Goal: Information Seeking & Learning: Learn about a topic

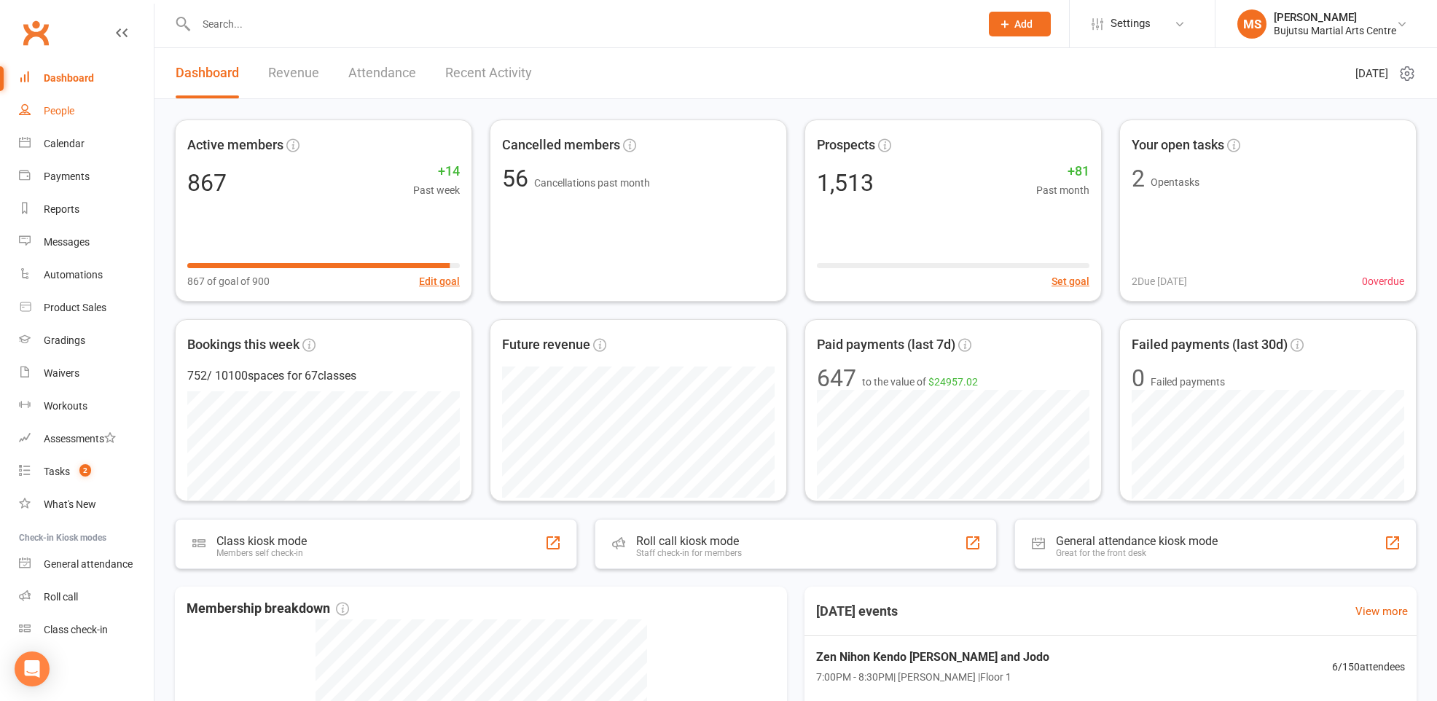
click at [73, 108] on div "People" at bounding box center [59, 111] width 31 height 12
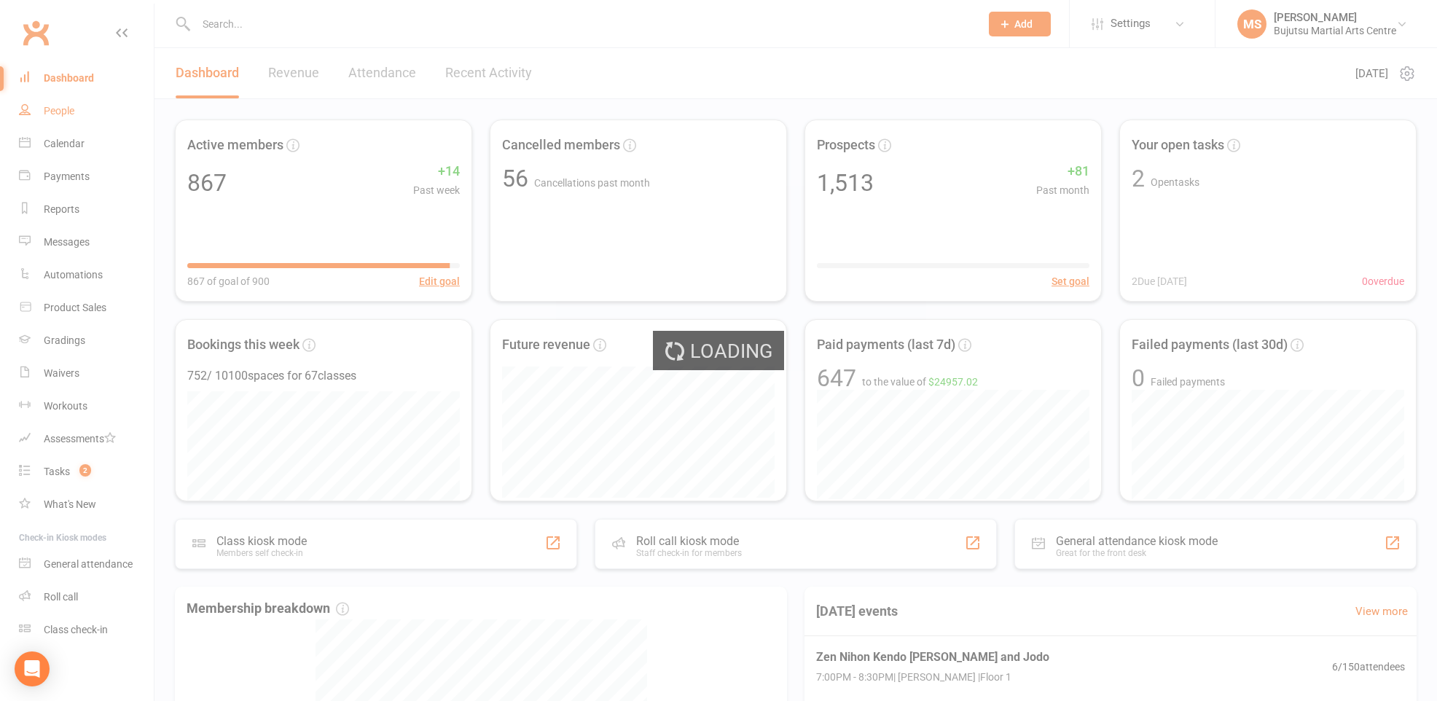
select select "100"
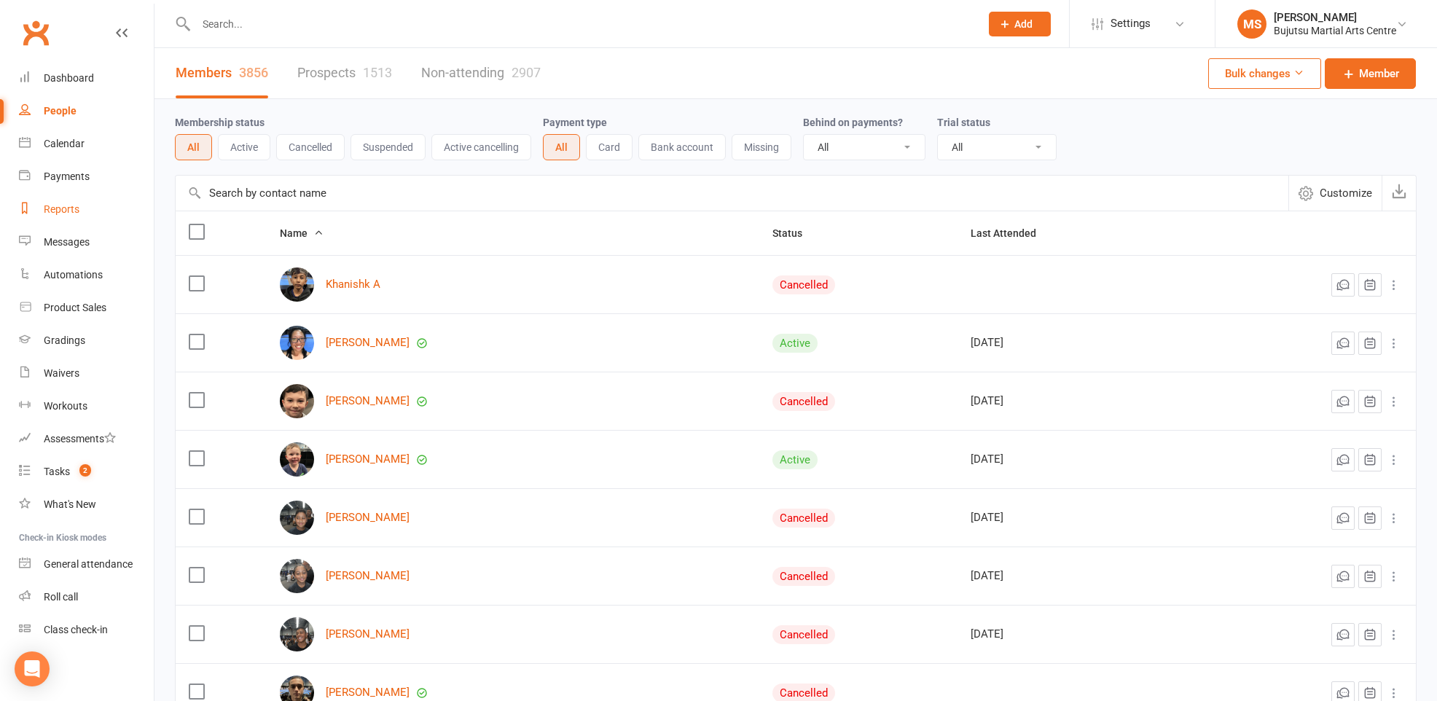
click at [63, 208] on div "Reports" at bounding box center [62, 209] width 36 height 12
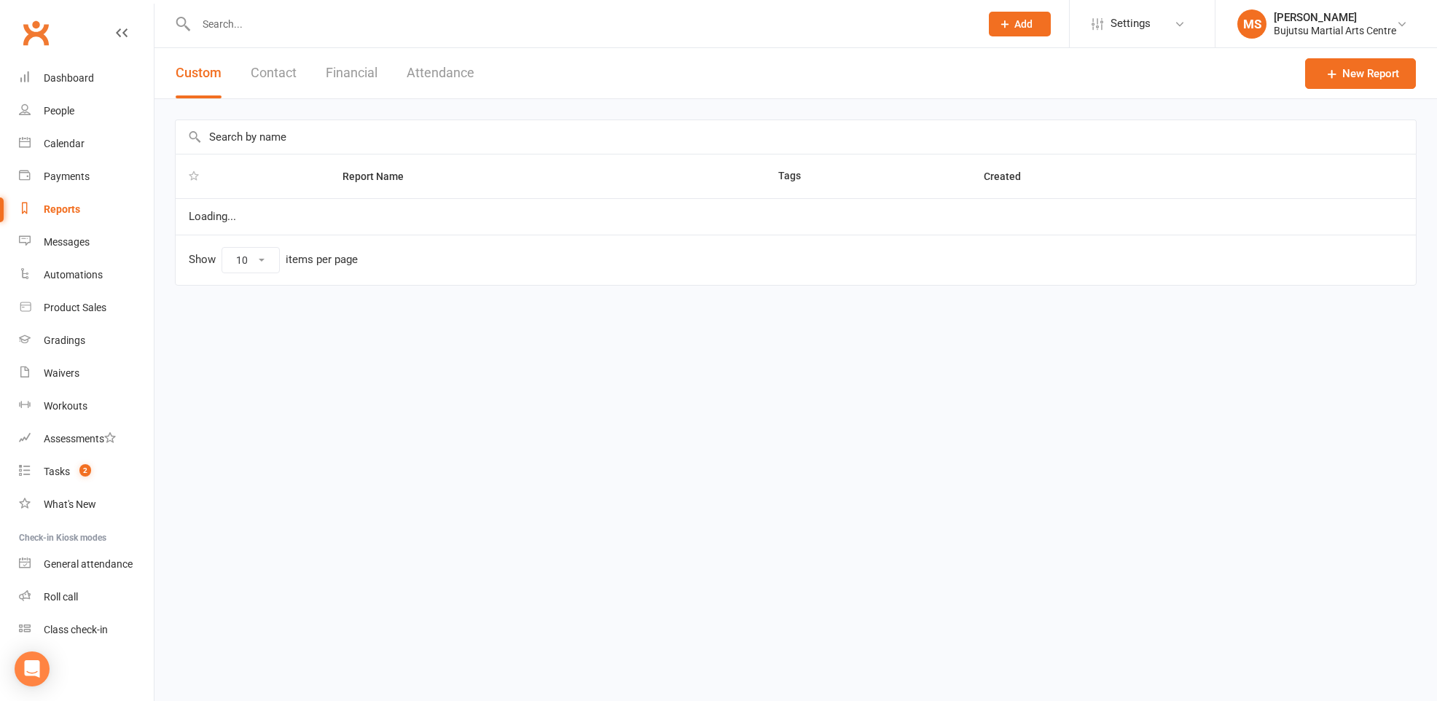
select select "100"
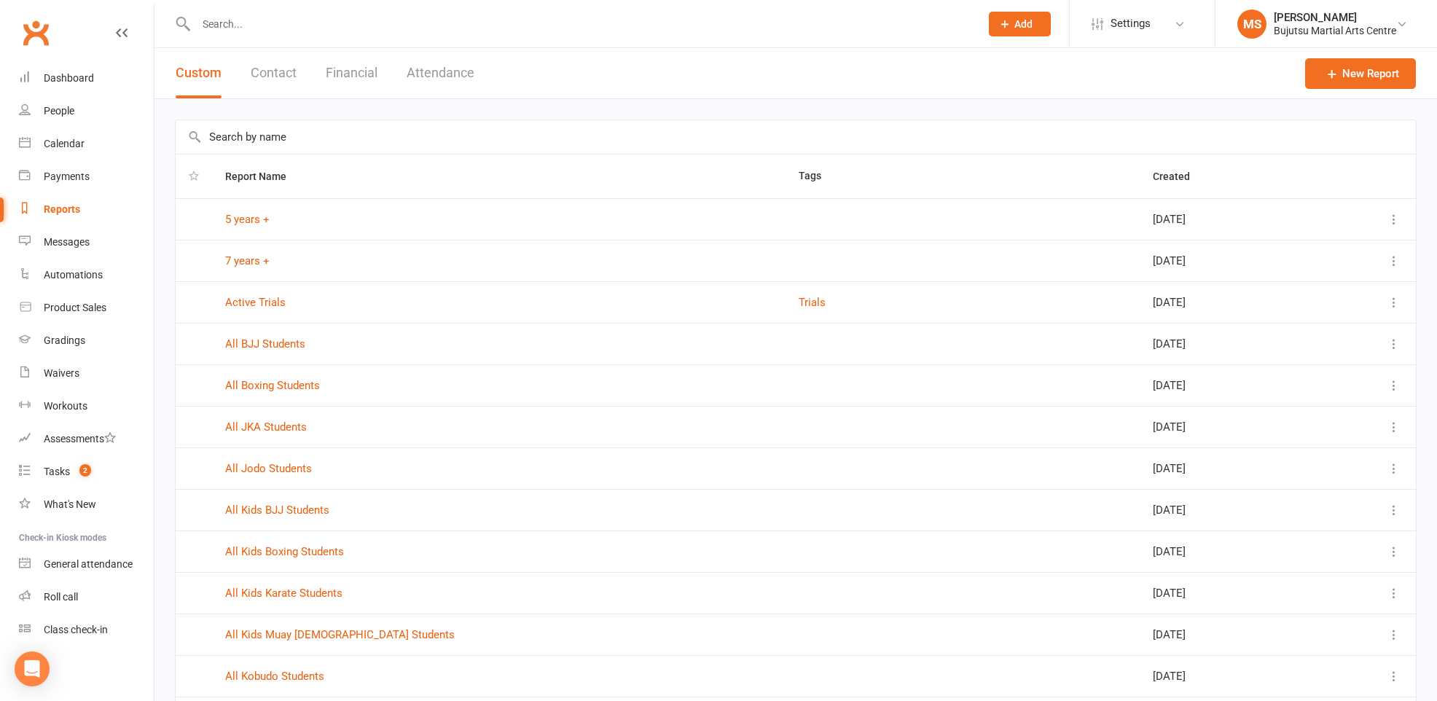
click at [463, 72] on button "Attendance" at bounding box center [441, 73] width 68 height 50
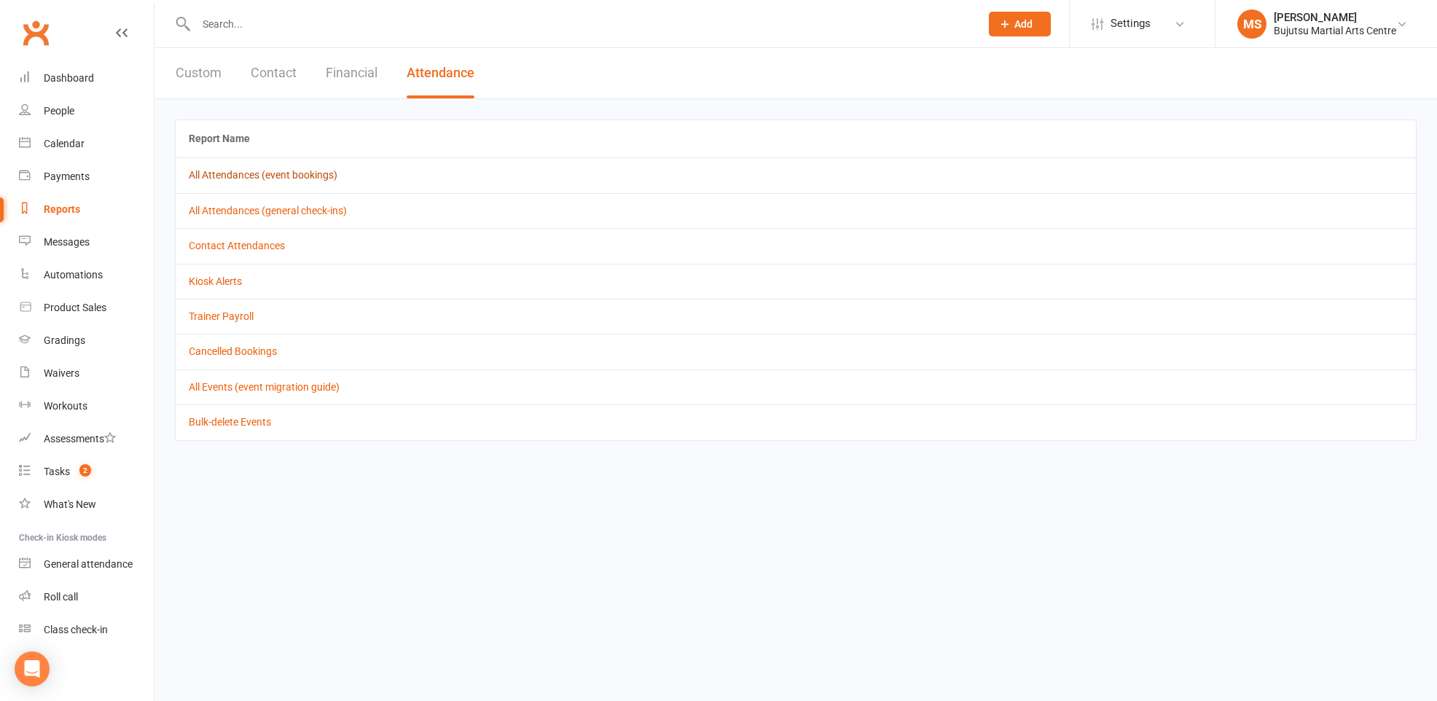
click at [225, 175] on link "All Attendances (event bookings)" at bounding box center [263, 175] width 149 height 12
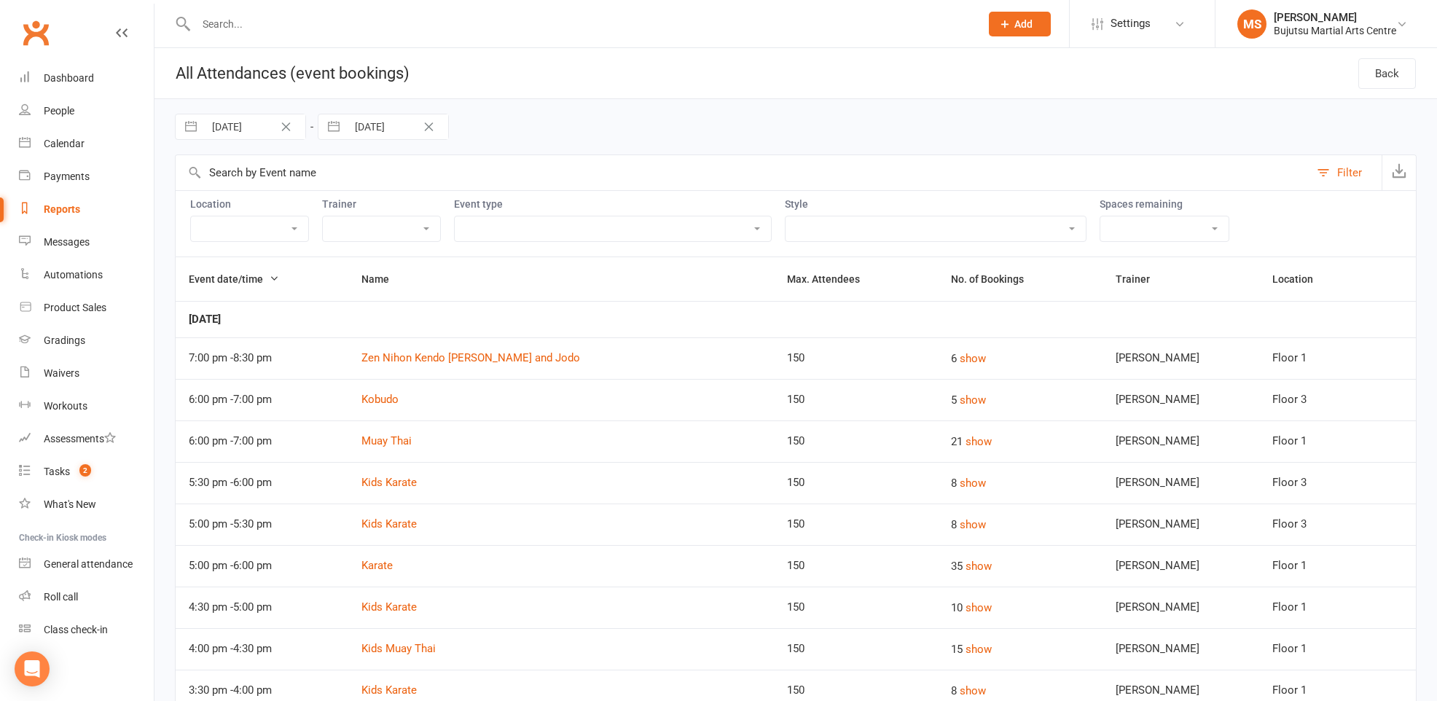
select select "6"
select select "2025"
select select "7"
select select "2025"
select select "8"
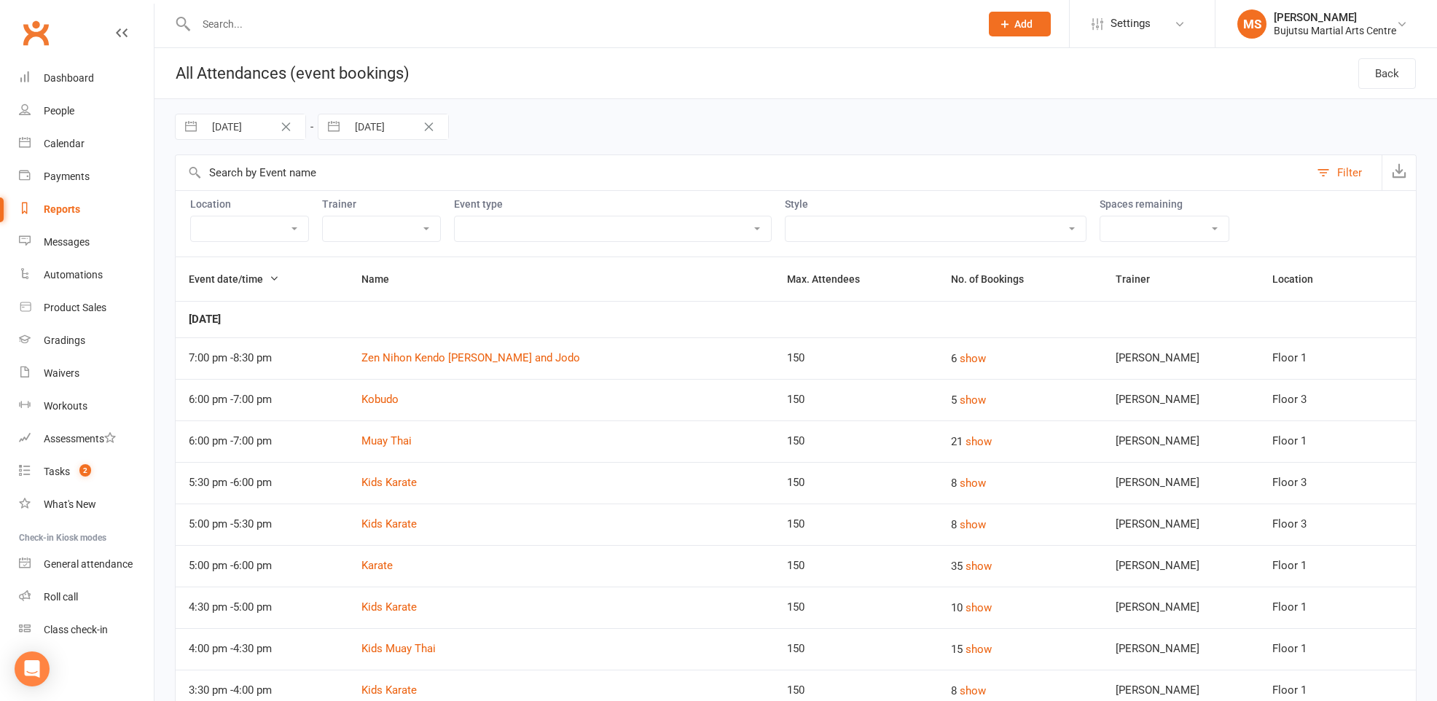
select select "2025"
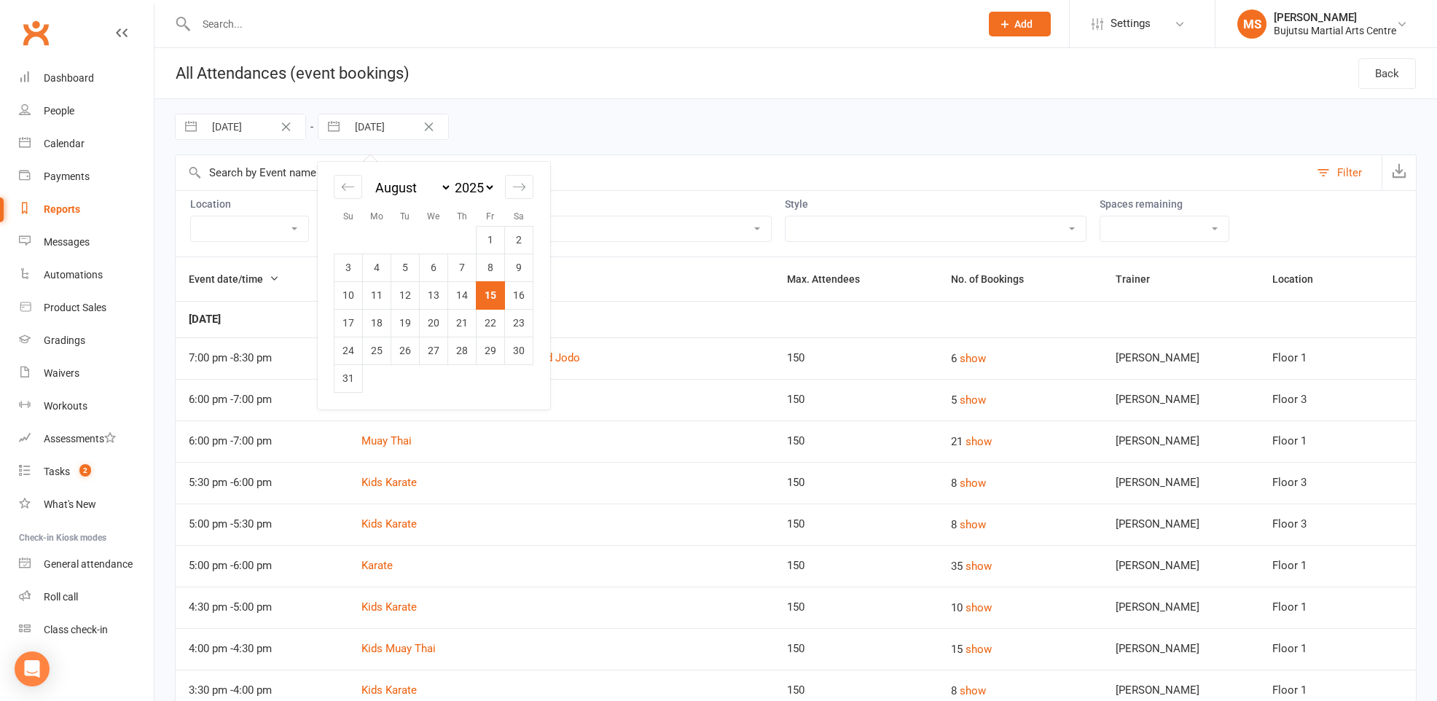
click at [391, 128] on input "[DATE]" at bounding box center [397, 126] width 101 height 25
click at [524, 294] on td "16" at bounding box center [519, 295] width 28 height 28
type input "[DATE]"
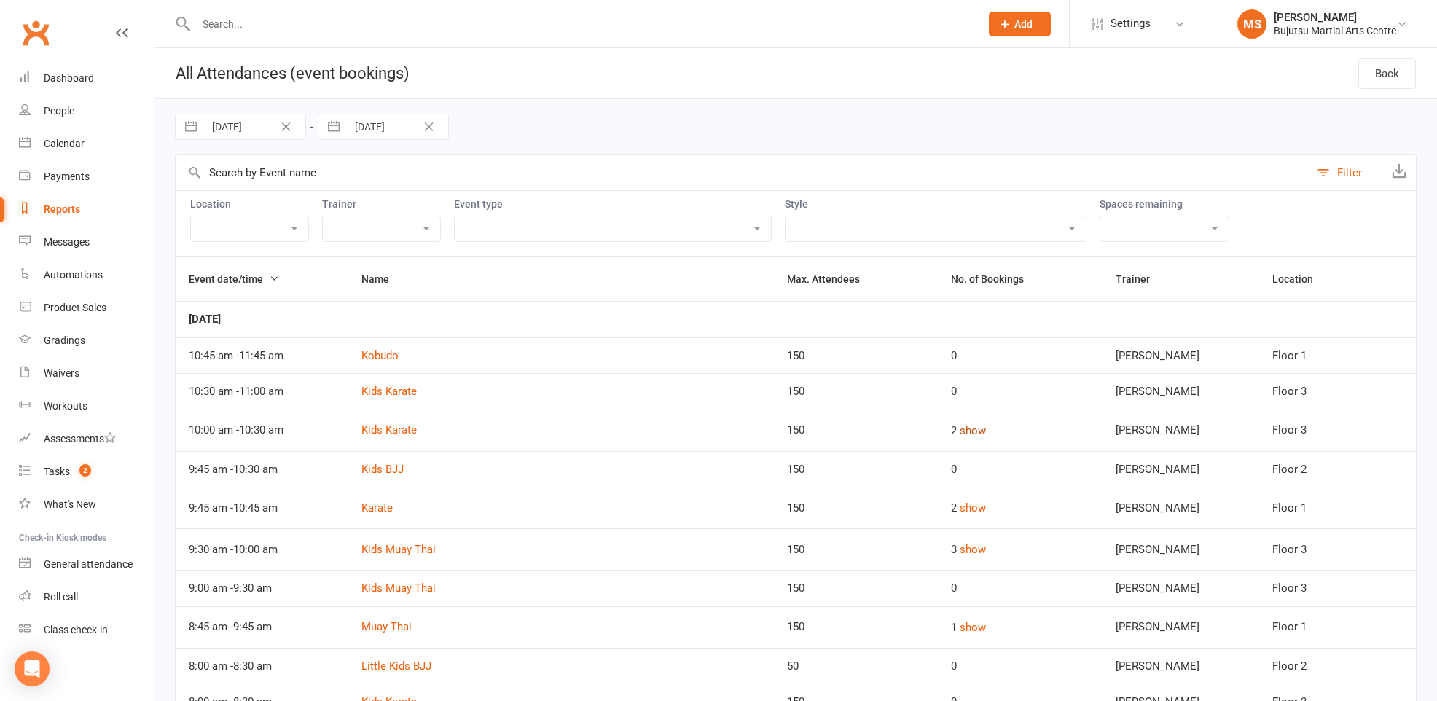
click at [979, 434] on div "2 show" at bounding box center [1020, 430] width 138 height 17
click at [968, 431] on button "show" at bounding box center [973, 430] width 26 height 17
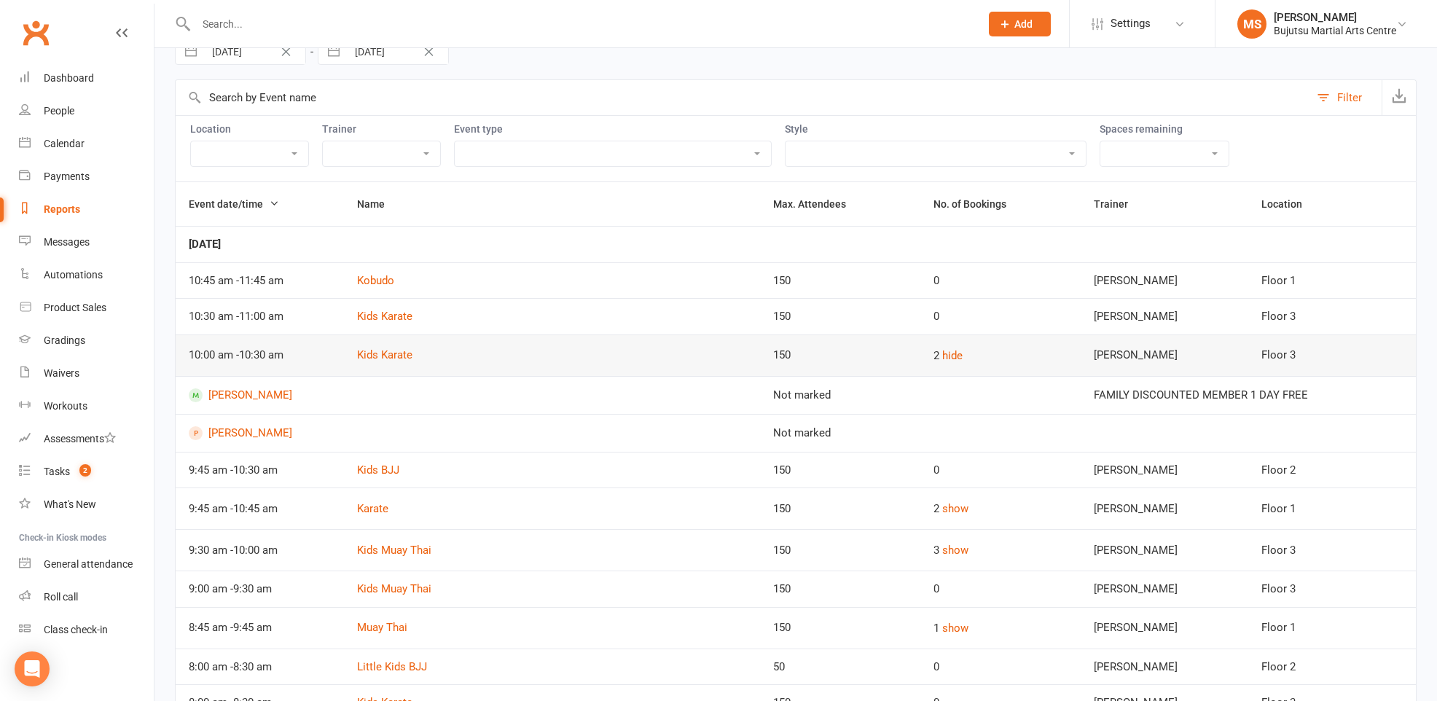
scroll to position [84, 0]
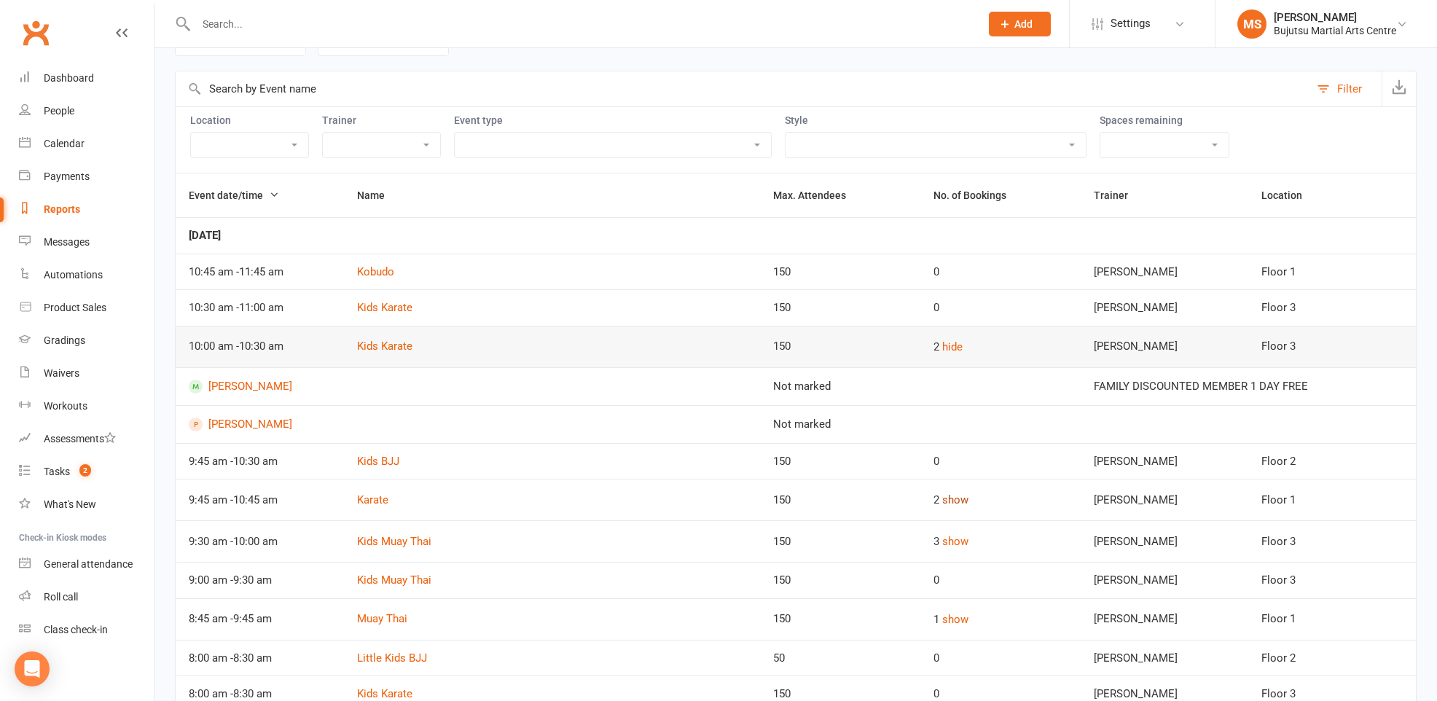
click at [942, 501] on button "show" at bounding box center [955, 499] width 26 height 17
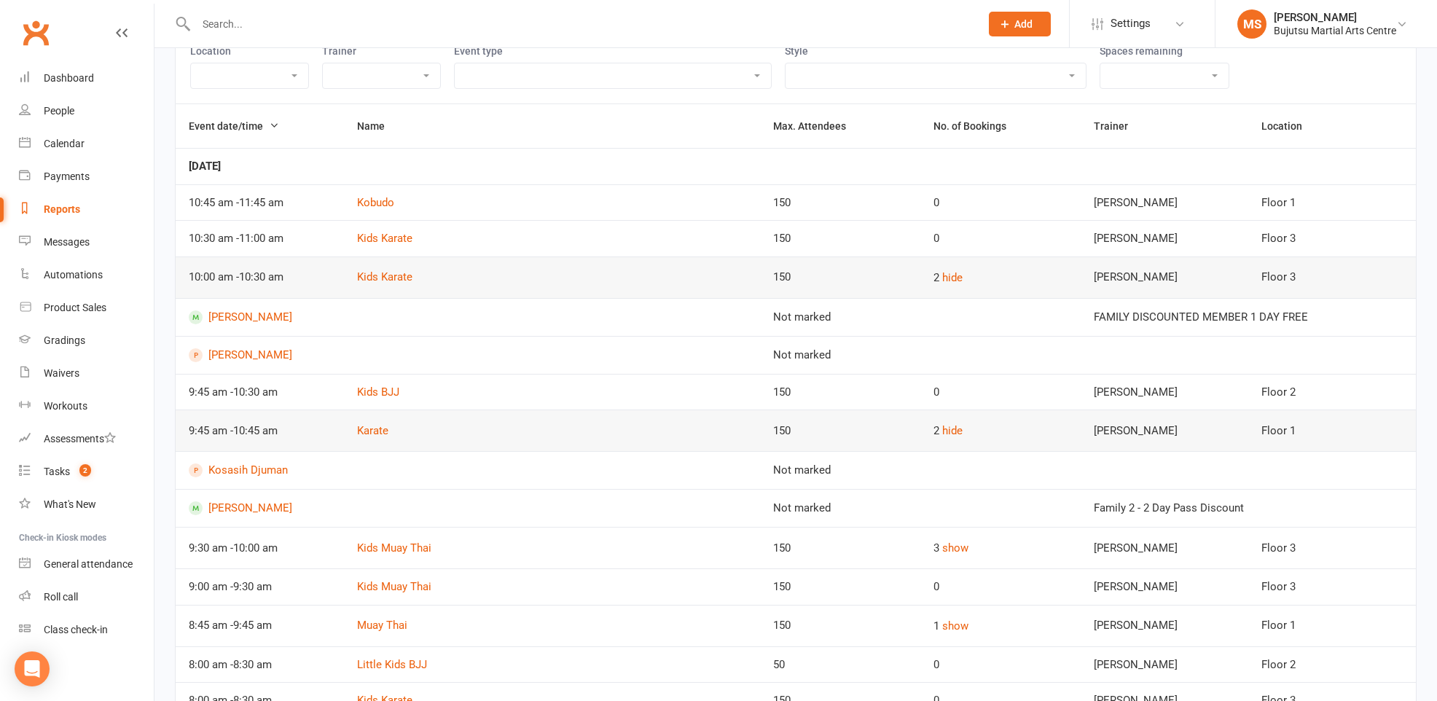
scroll to position [157, 0]
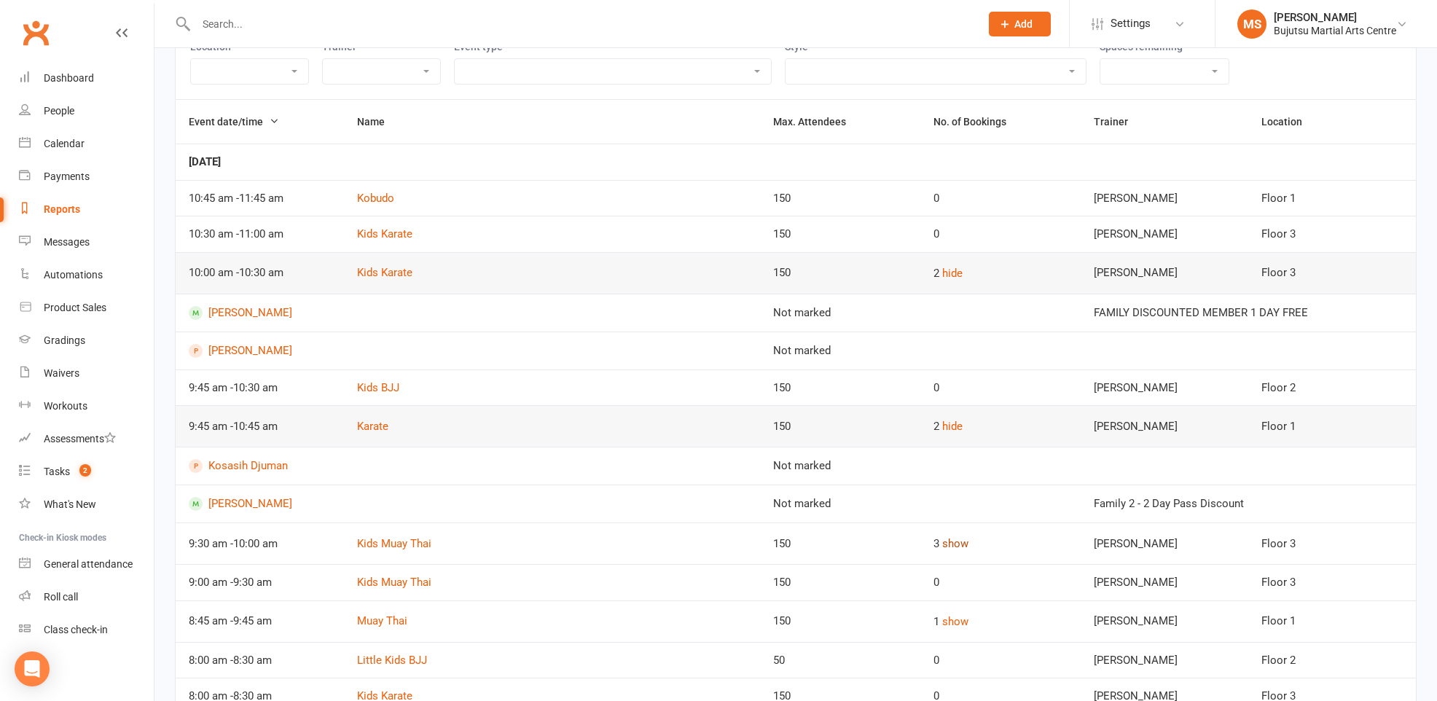
click at [942, 541] on button "show" at bounding box center [955, 543] width 26 height 17
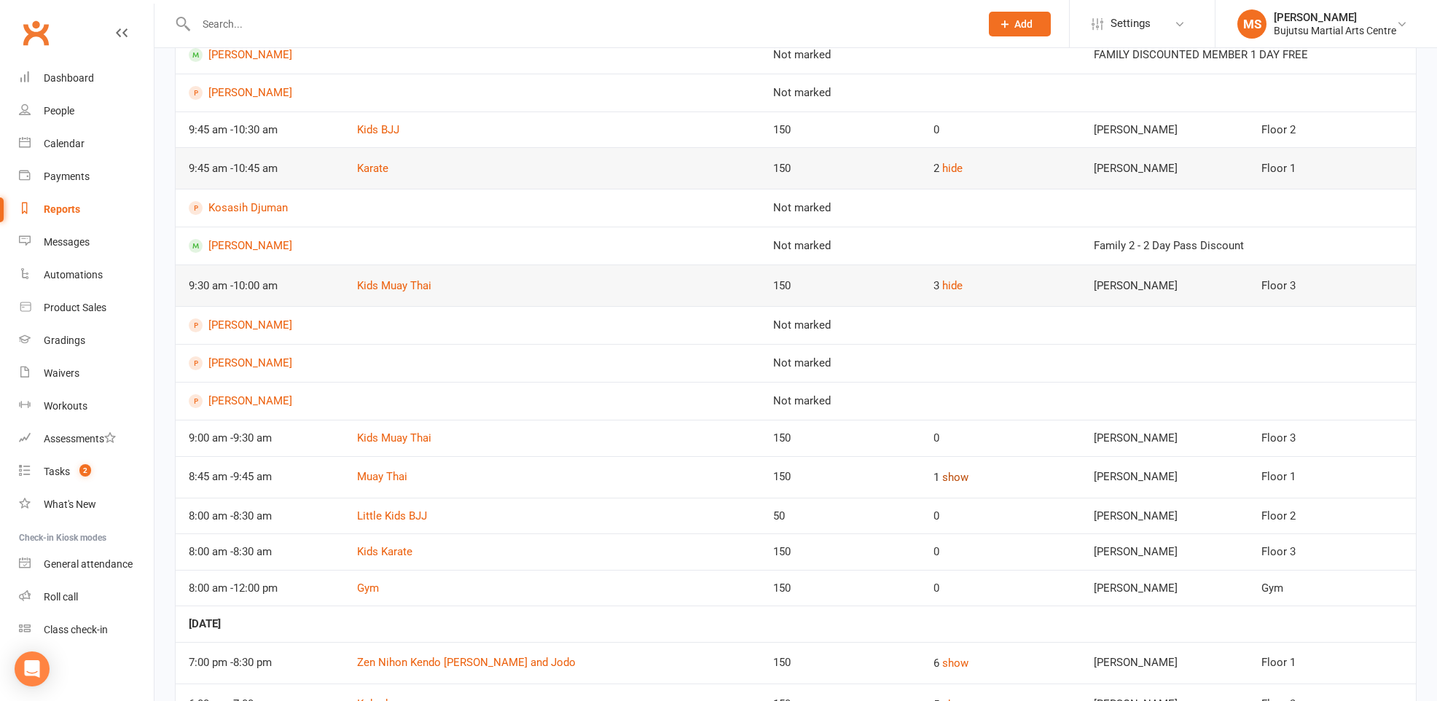
scroll to position [423, 0]
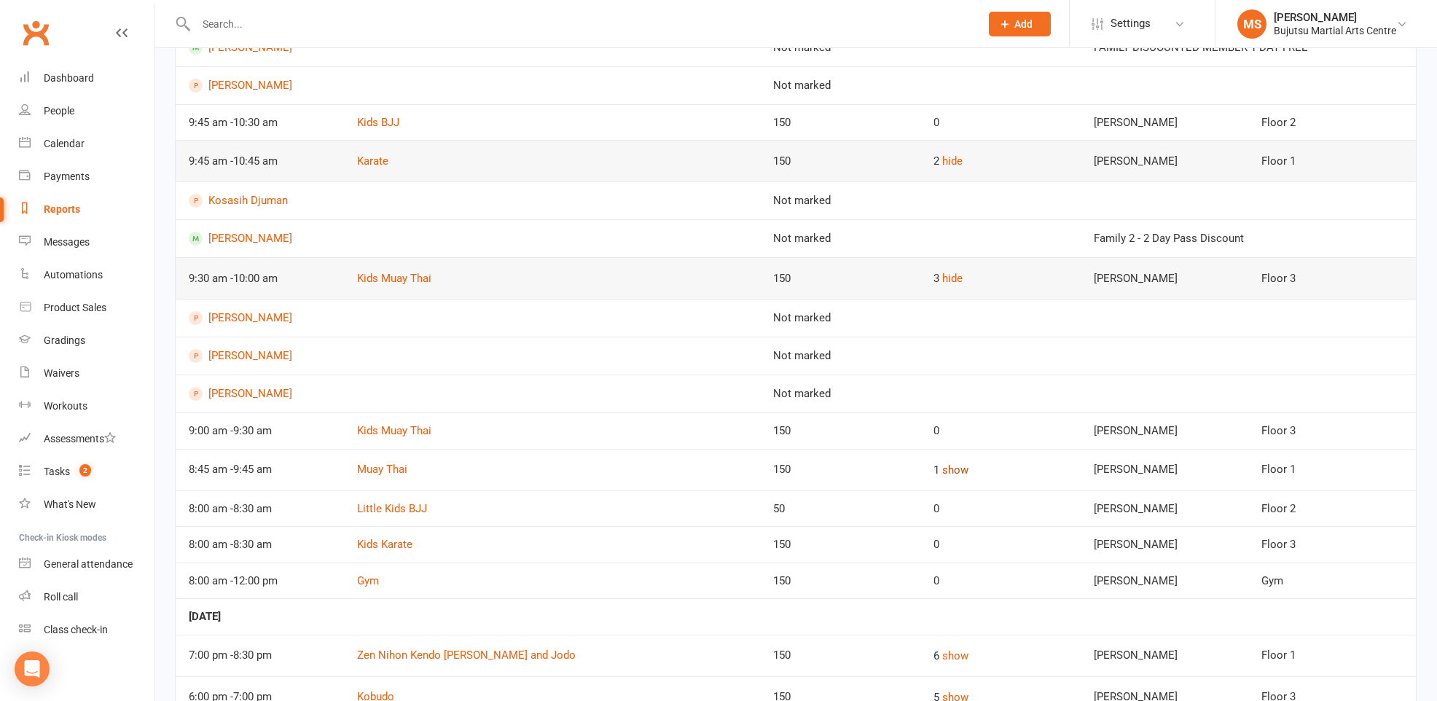
click at [942, 463] on button "show" at bounding box center [955, 469] width 26 height 17
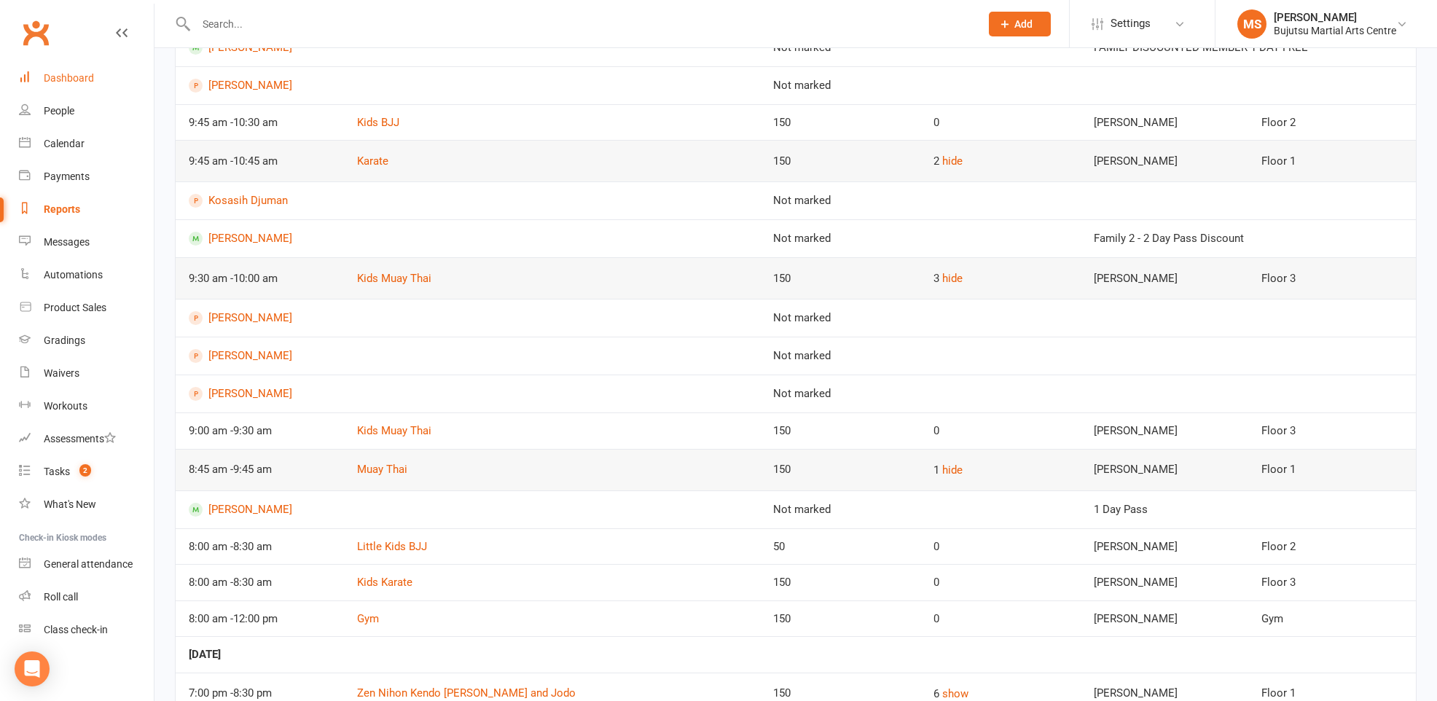
click at [72, 76] on div "Dashboard" at bounding box center [69, 78] width 50 height 12
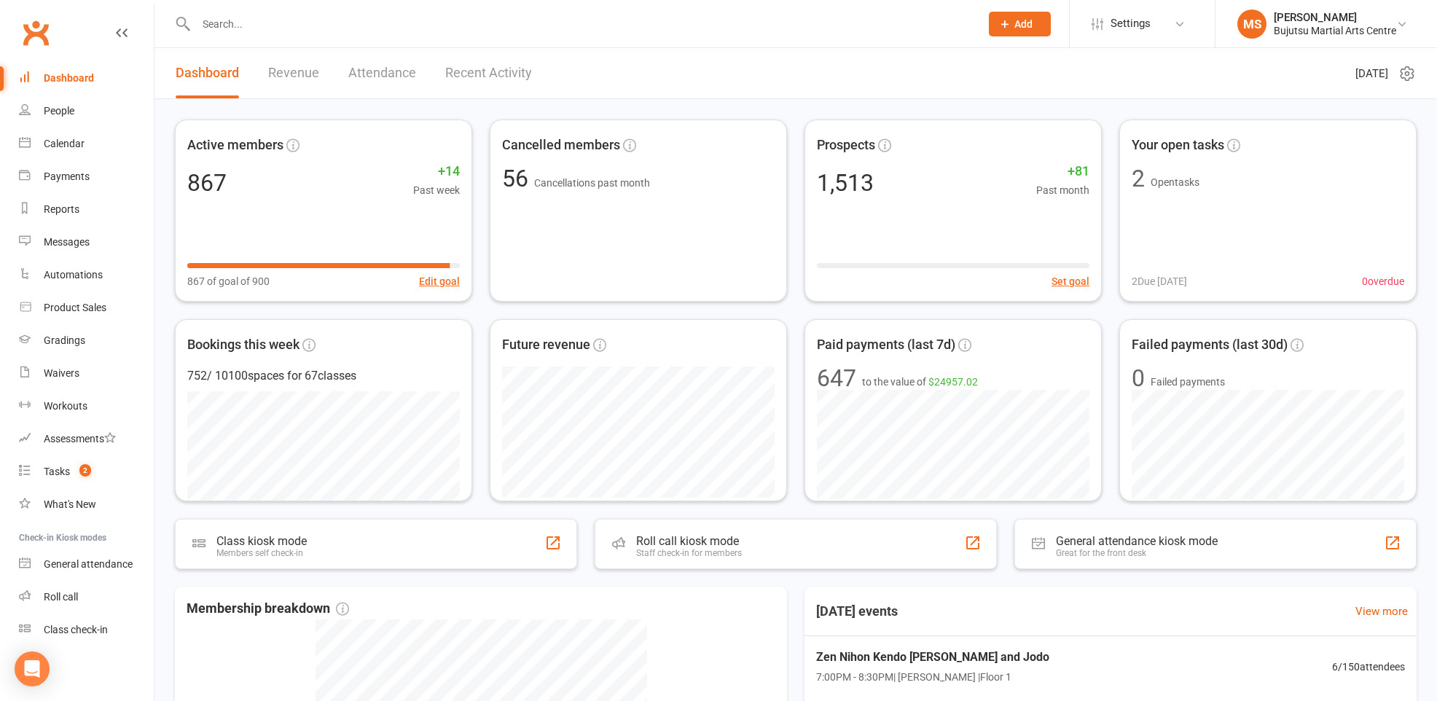
click at [479, 77] on link "Recent Activity" at bounding box center [488, 73] width 87 height 50
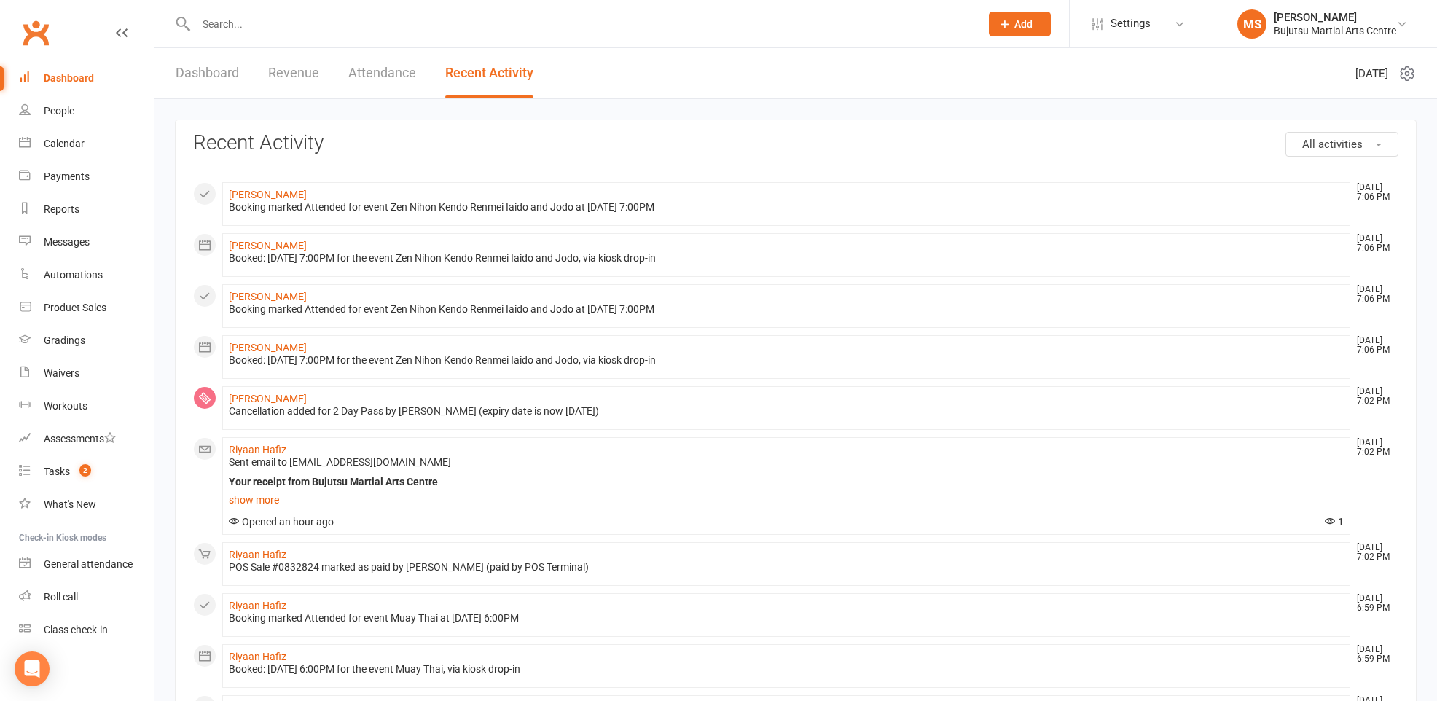
click at [219, 75] on link "Dashboard" at bounding box center [207, 73] width 63 height 50
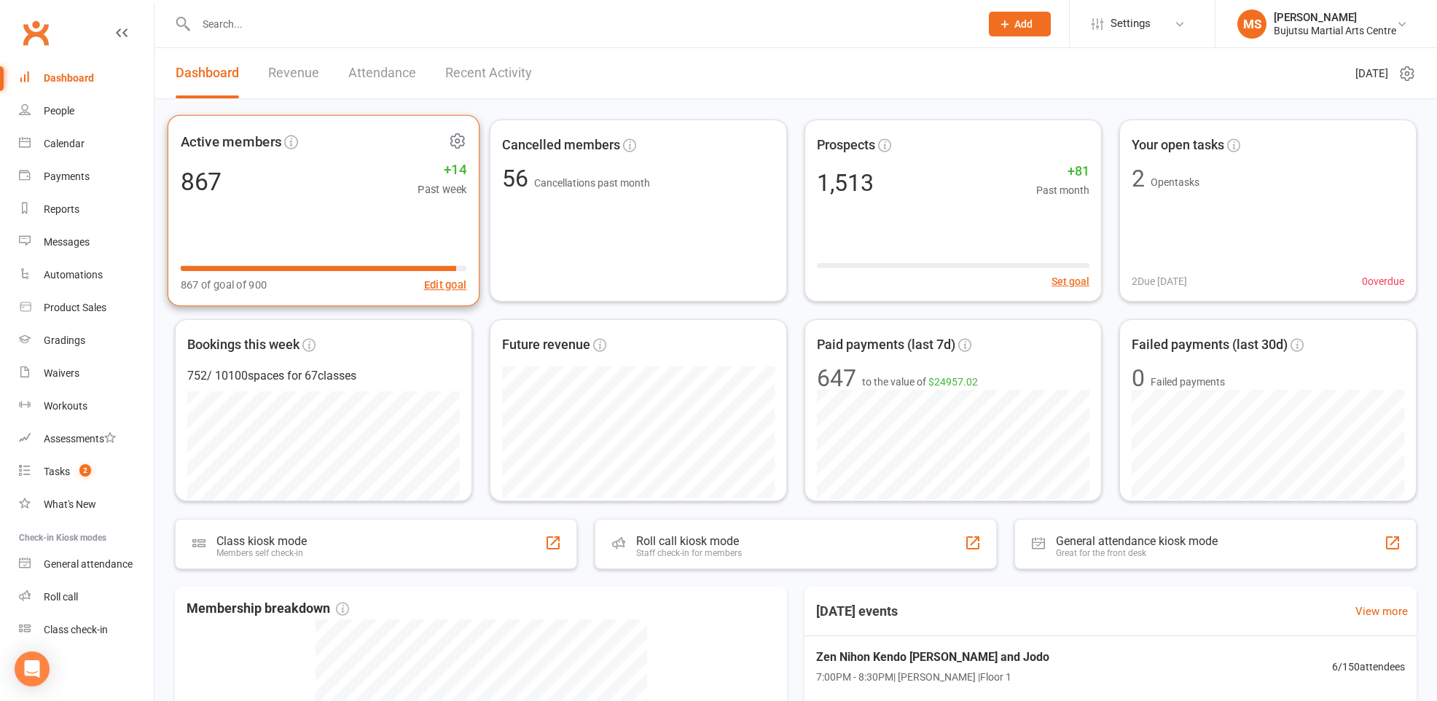
click at [274, 187] on div "867 +14 Past week" at bounding box center [324, 181] width 286 height 33
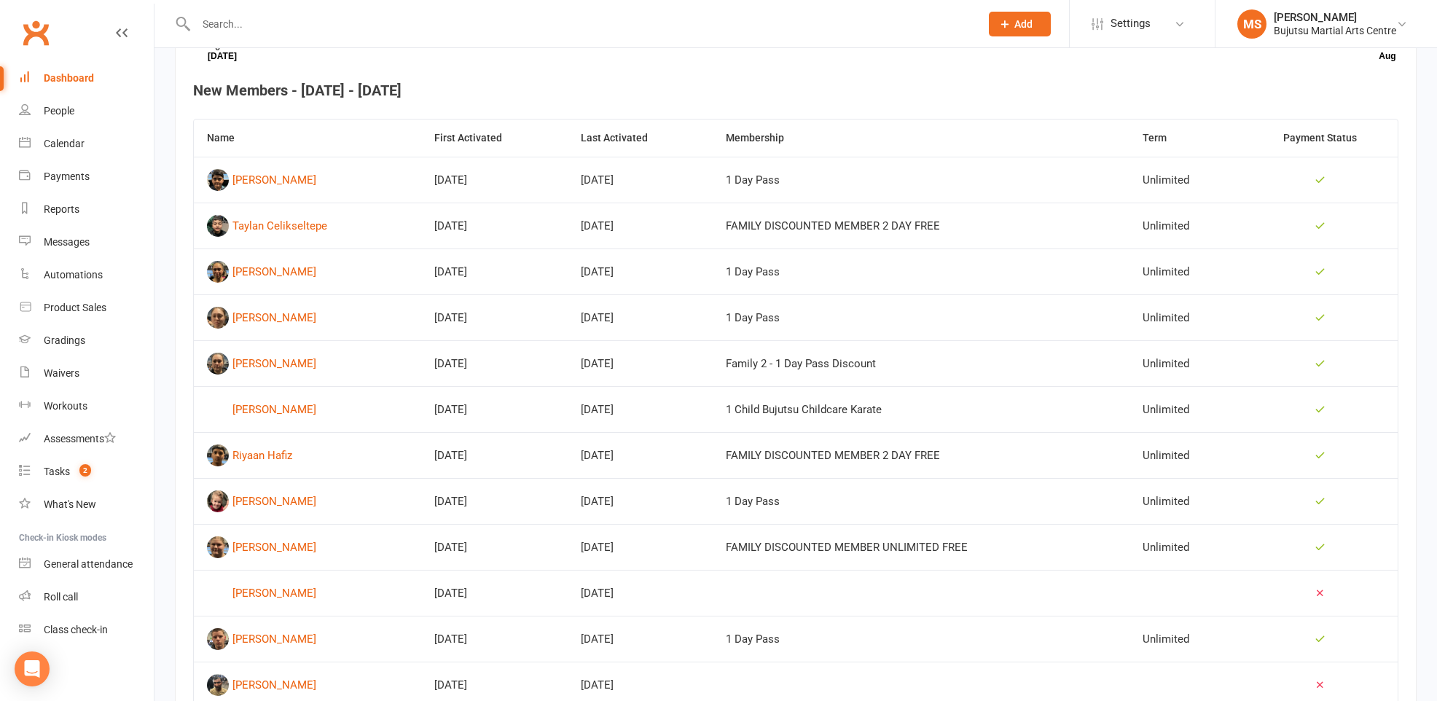
scroll to position [553, 0]
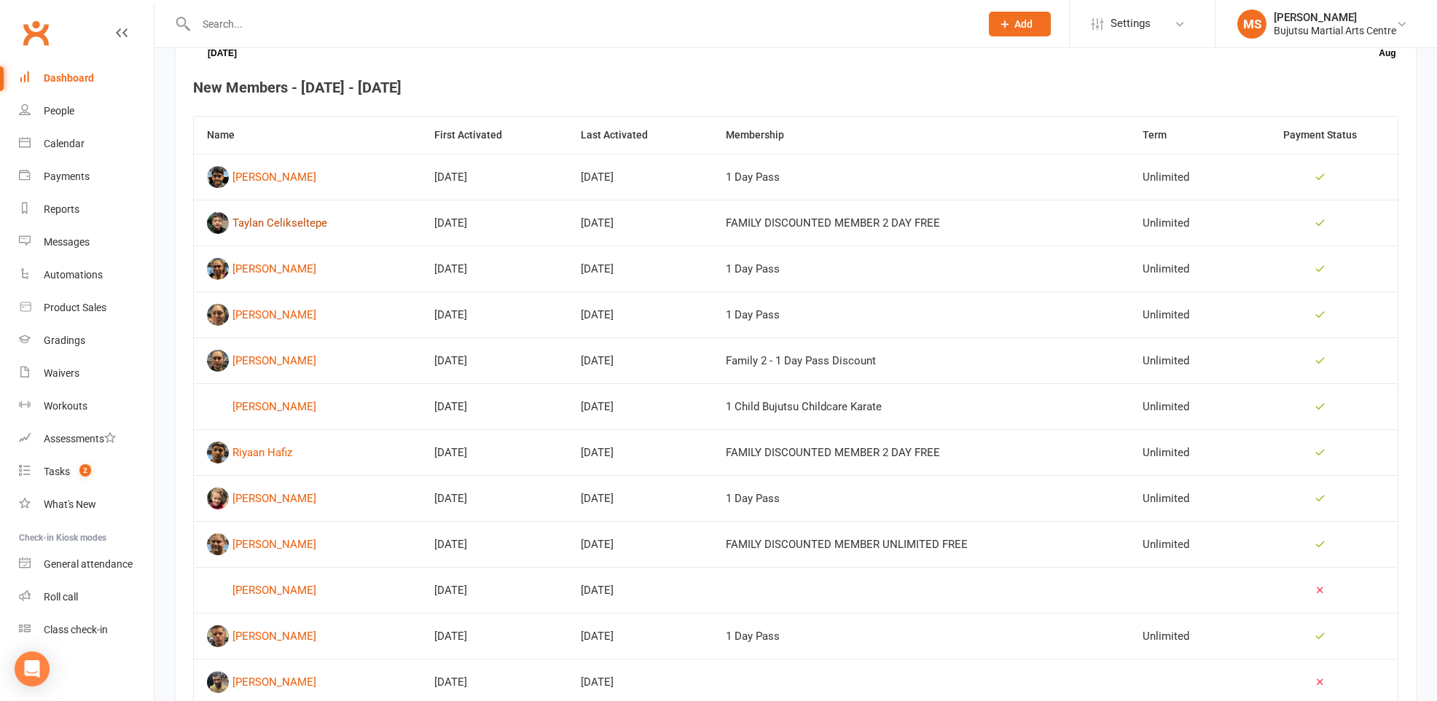
click at [275, 222] on div "Taylan Celikseltepe" at bounding box center [279, 223] width 95 height 22
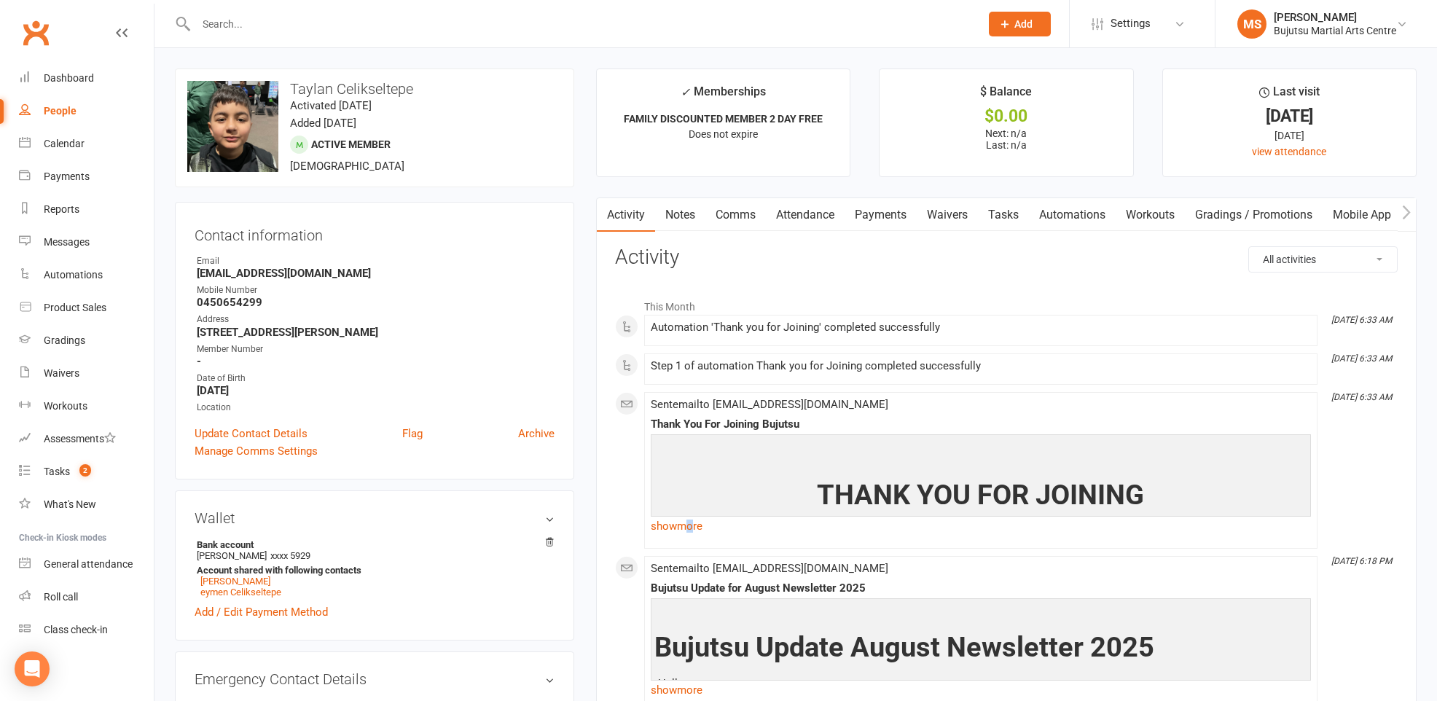
click at [692, 525] on link "show more" at bounding box center [981, 526] width 660 height 20
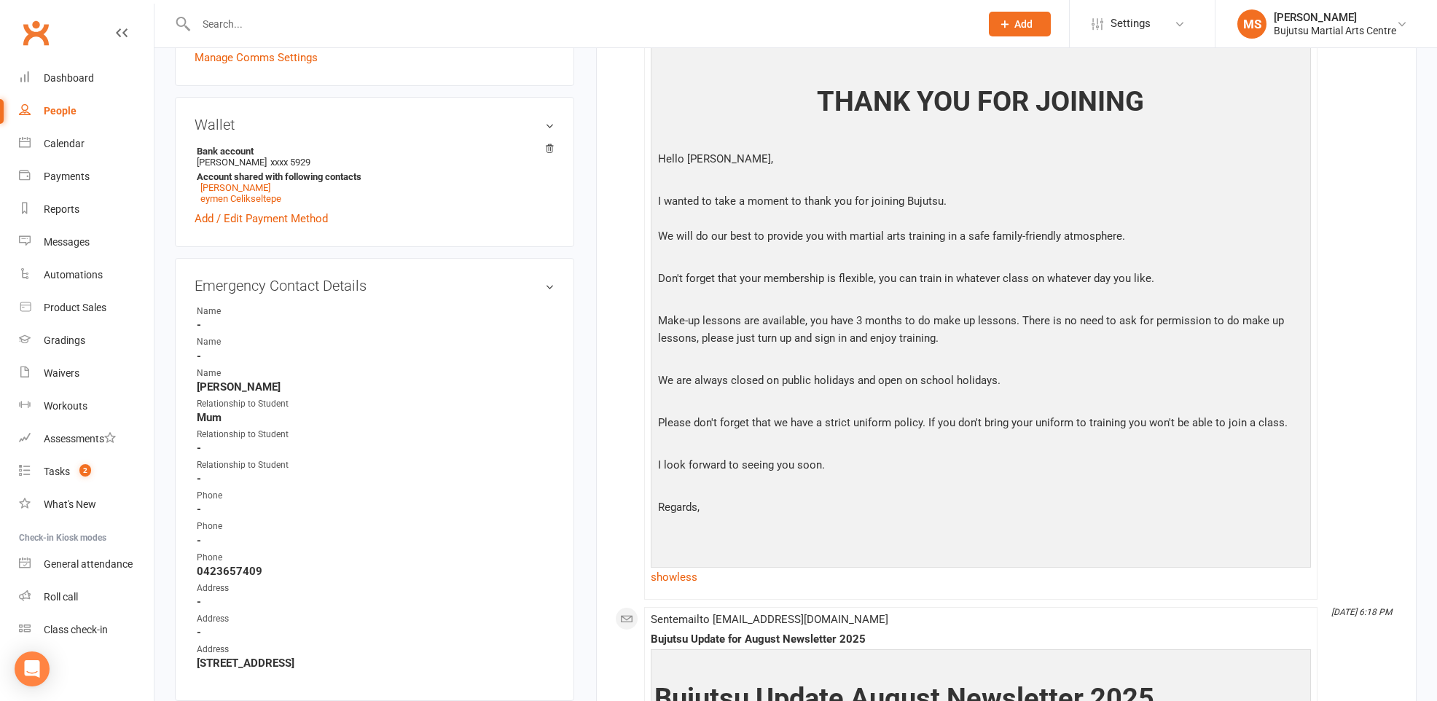
scroll to position [394, 0]
click at [66, 139] on div "Calendar" at bounding box center [64, 144] width 41 height 12
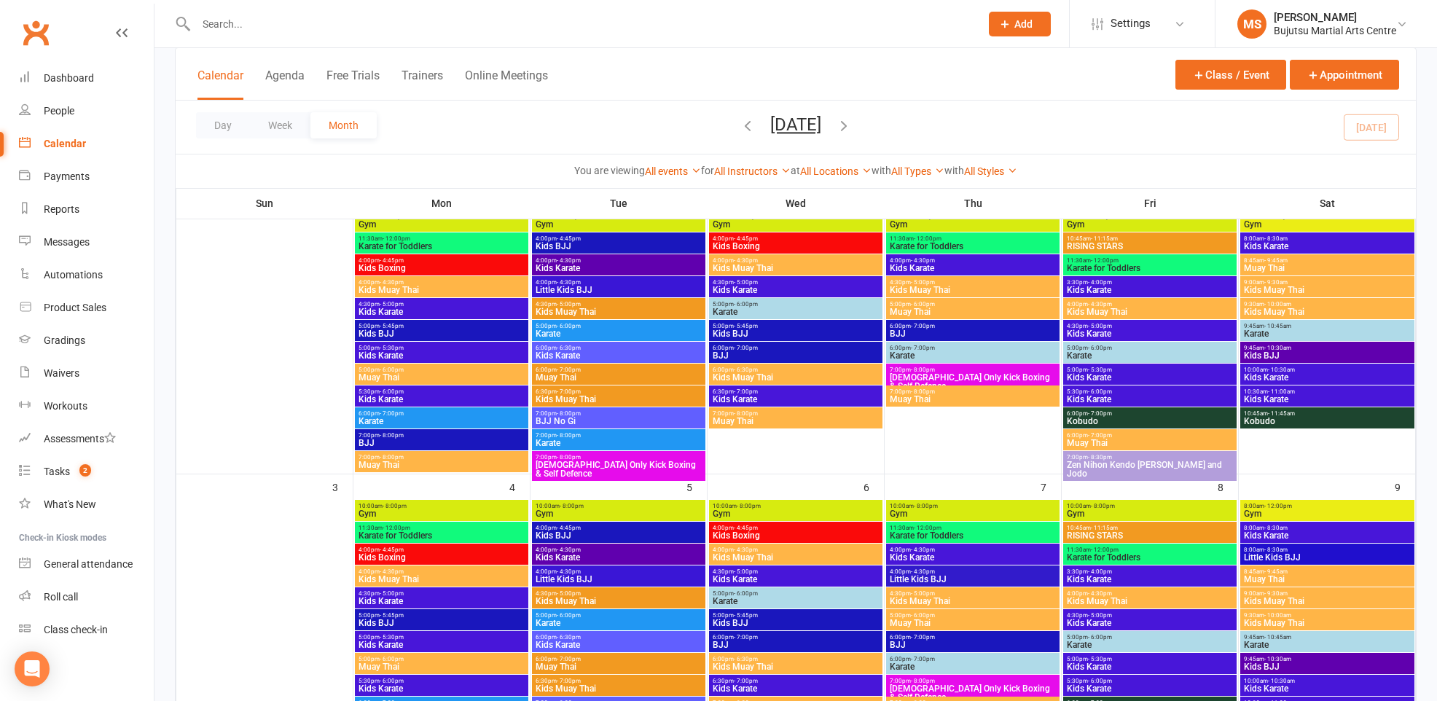
scroll to position [126, 0]
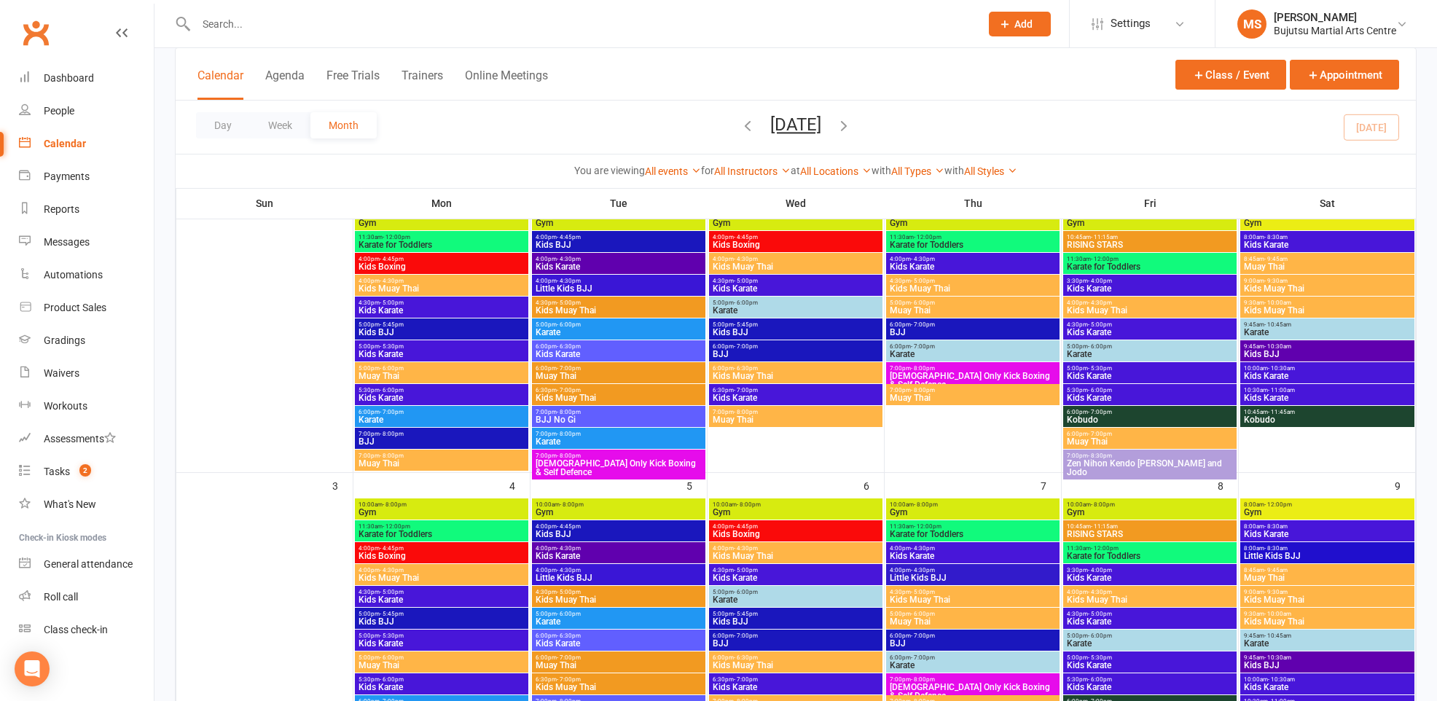
click at [852, 124] on icon "button" at bounding box center [844, 125] width 16 height 16
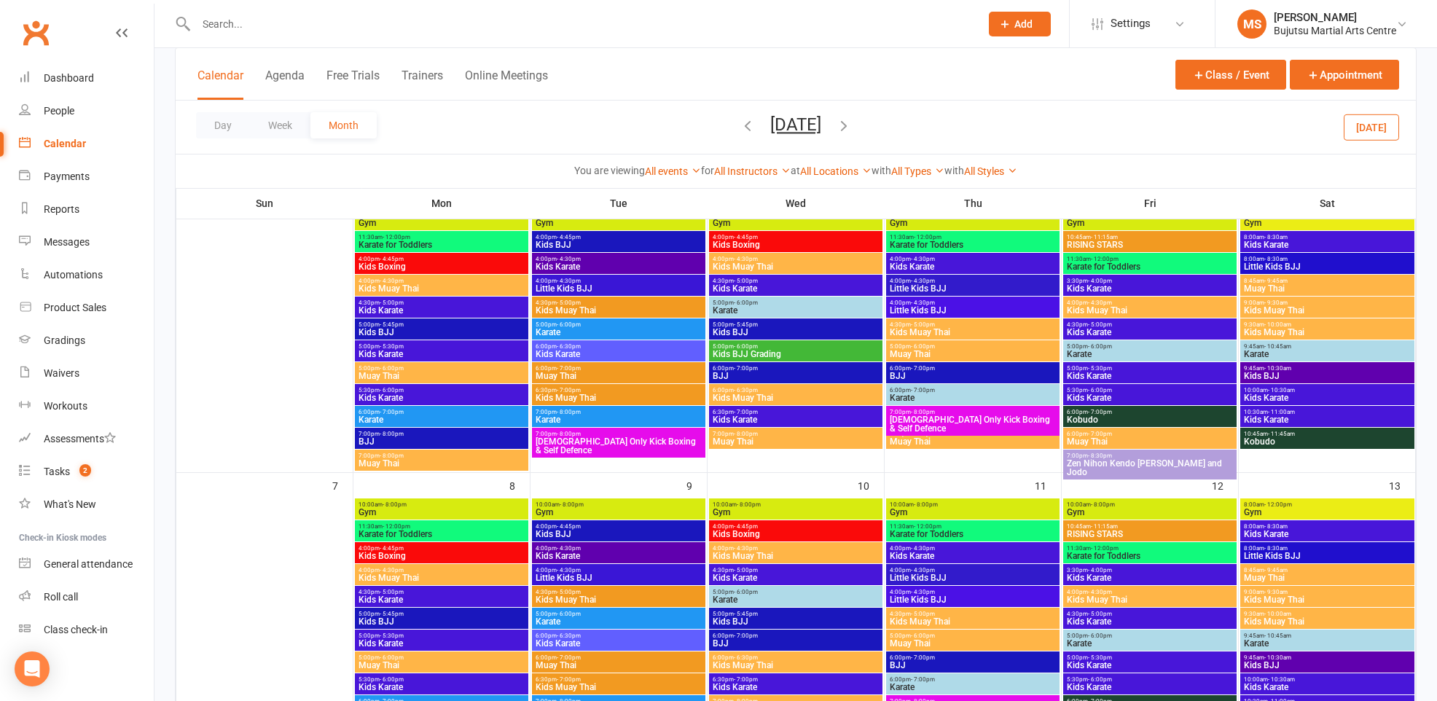
click at [852, 122] on icon "button" at bounding box center [844, 125] width 16 height 16
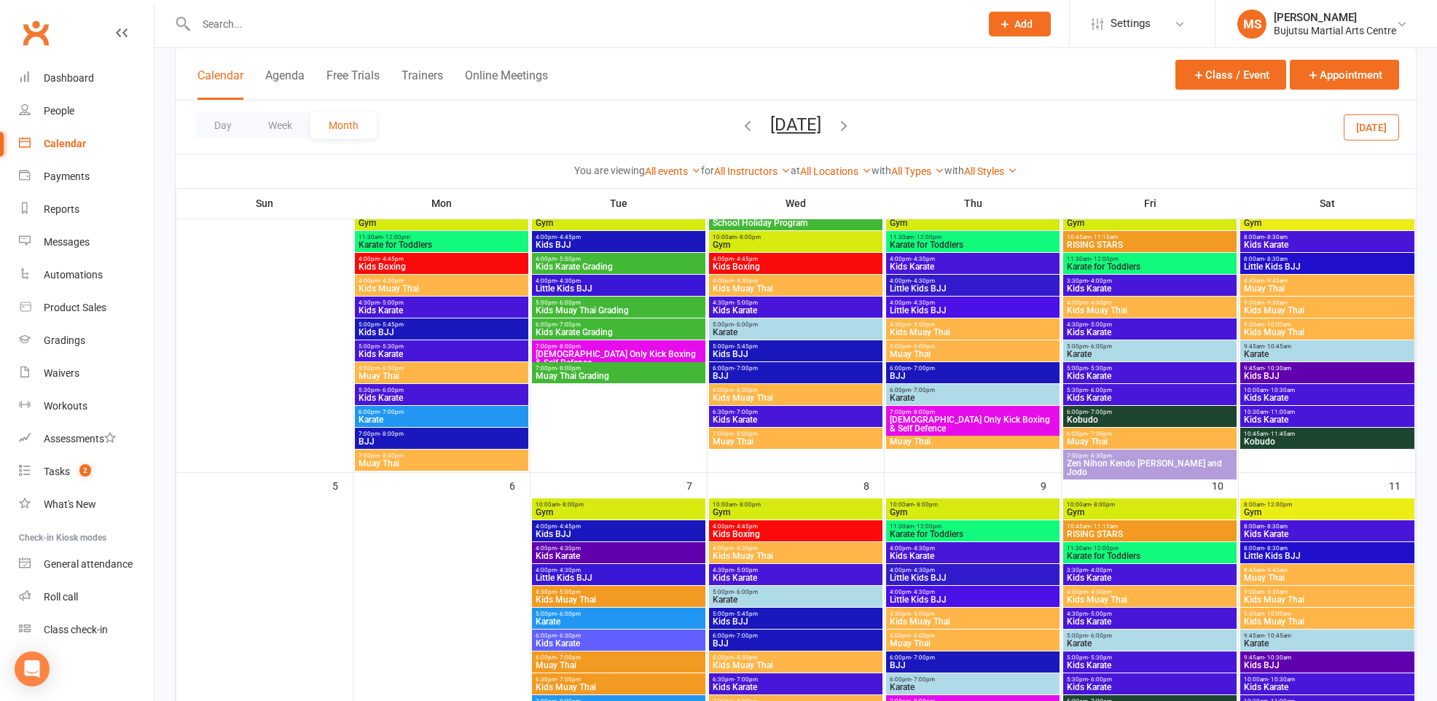
click at [852, 122] on icon "button" at bounding box center [844, 125] width 16 height 16
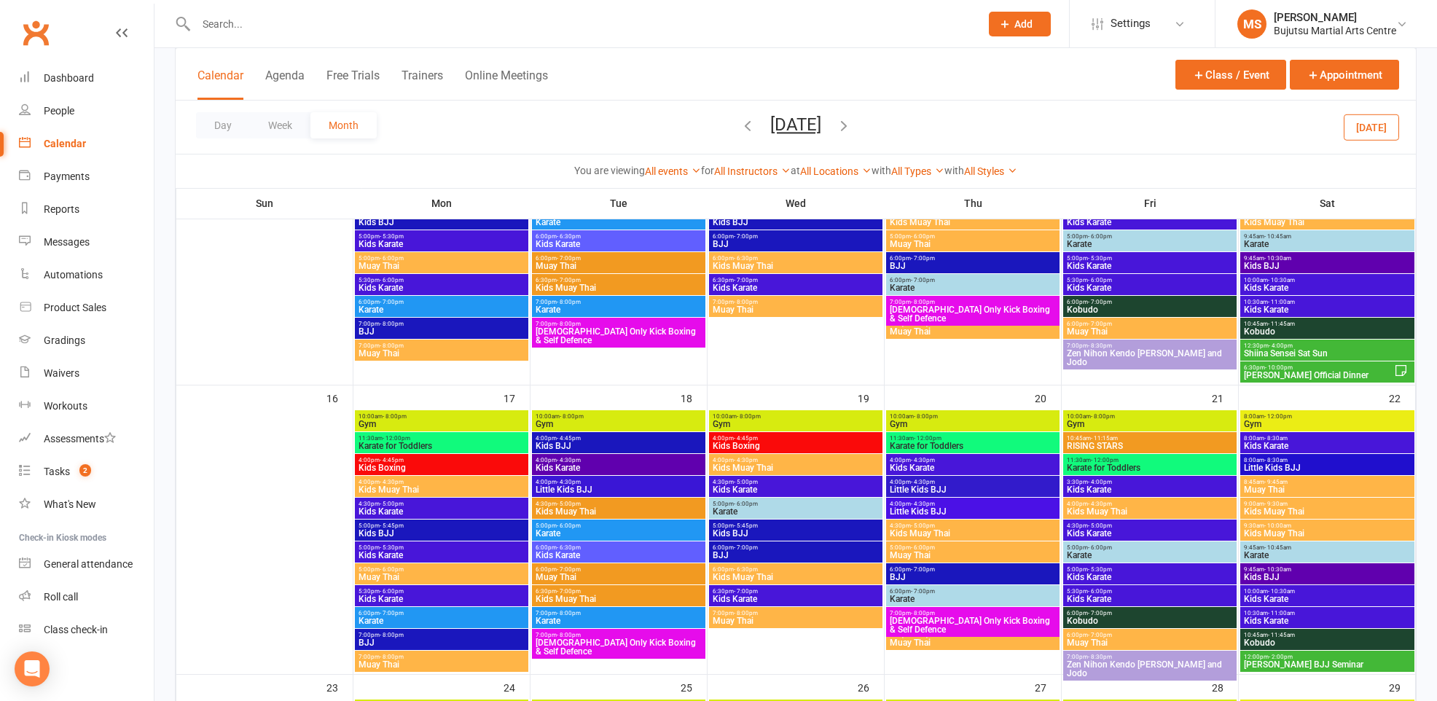
scroll to position [816, 0]
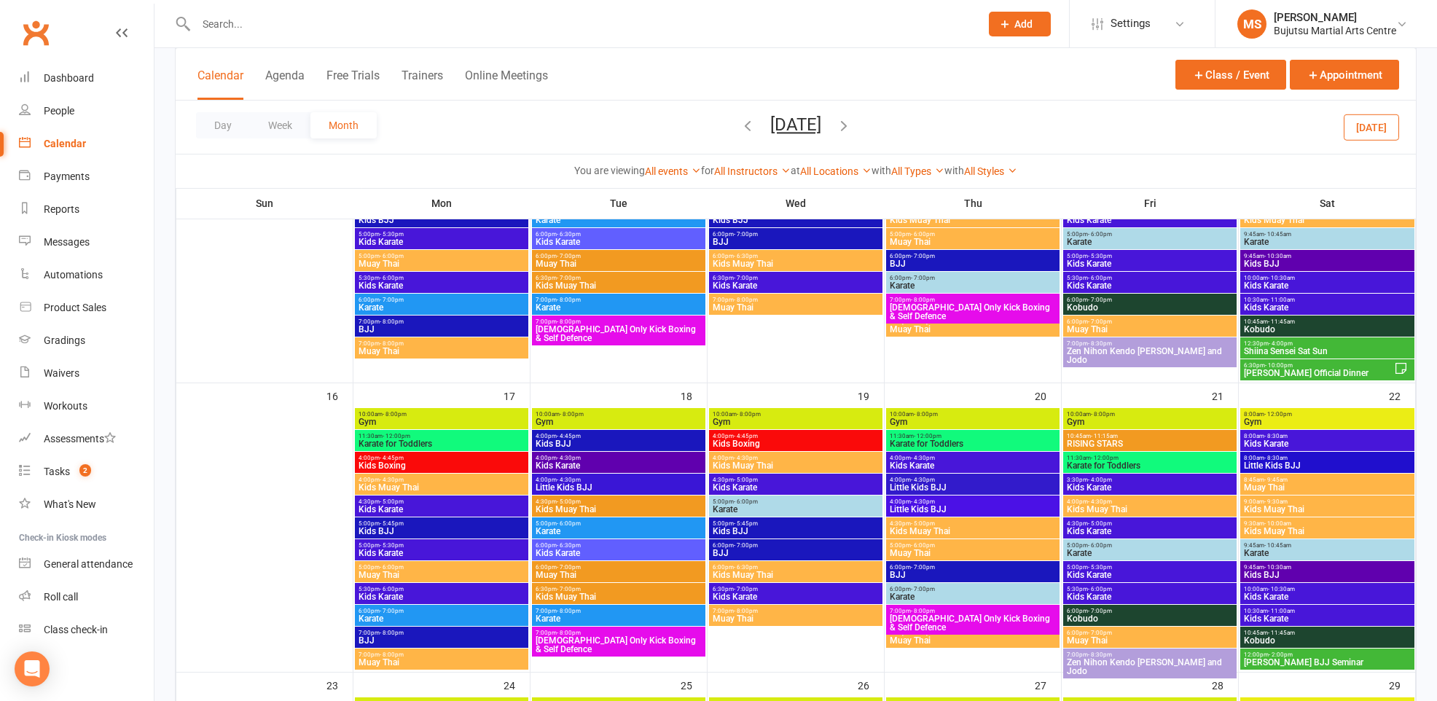
click at [1285, 347] on span "Shiina Sensei Sat Sun" at bounding box center [1327, 351] width 168 height 9
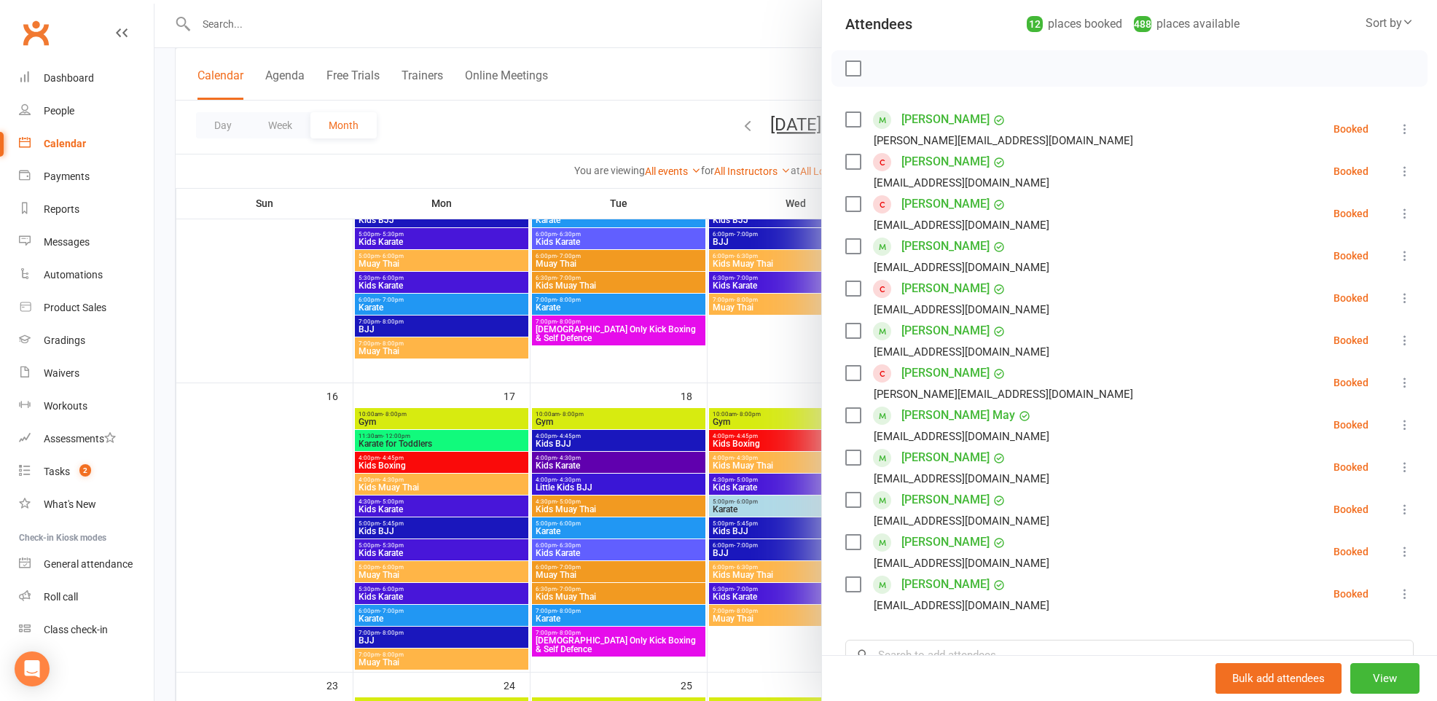
scroll to position [160, 0]
click at [968, 291] on link "[PERSON_NAME]" at bounding box center [945, 291] width 88 height 23
